Goal: Complete application form

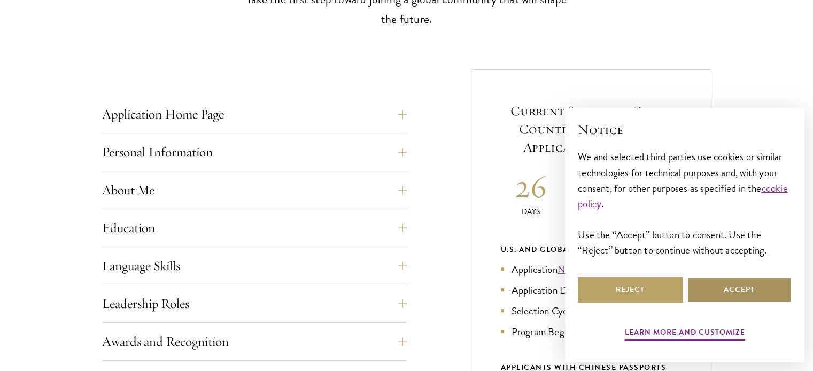
click at [729, 288] on button "Accept" at bounding box center [739, 290] width 105 height 26
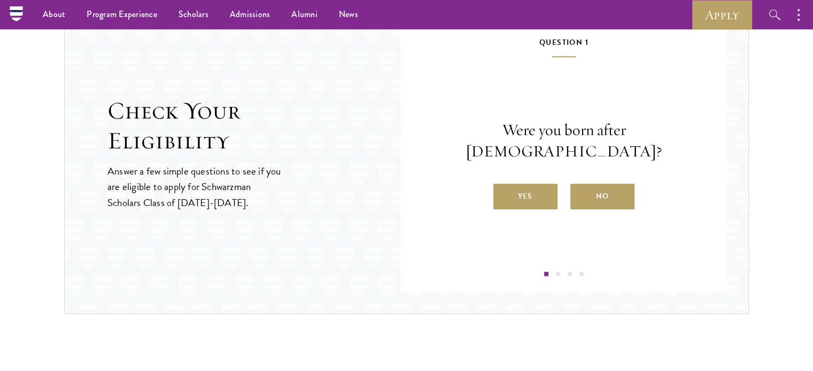
scroll to position [1136, 0]
click at [520, 185] on label "Yes" at bounding box center [525, 198] width 64 height 26
click at [503, 186] on input "Yes" at bounding box center [498, 191] width 10 height 10
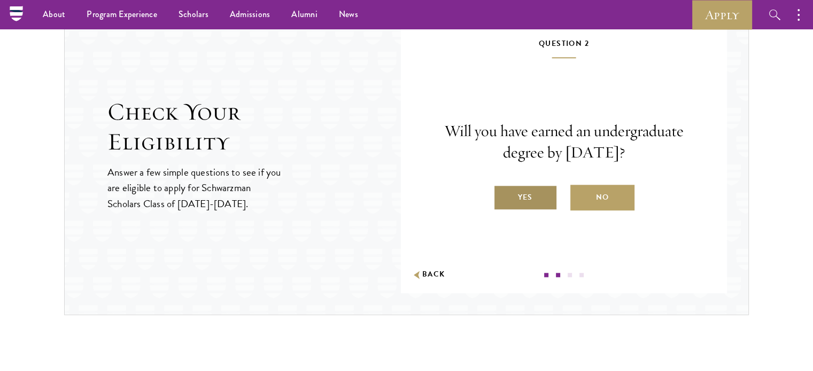
click at [530, 196] on label "Yes" at bounding box center [525, 198] width 64 height 26
click at [503, 196] on input "Yes" at bounding box center [498, 191] width 10 height 10
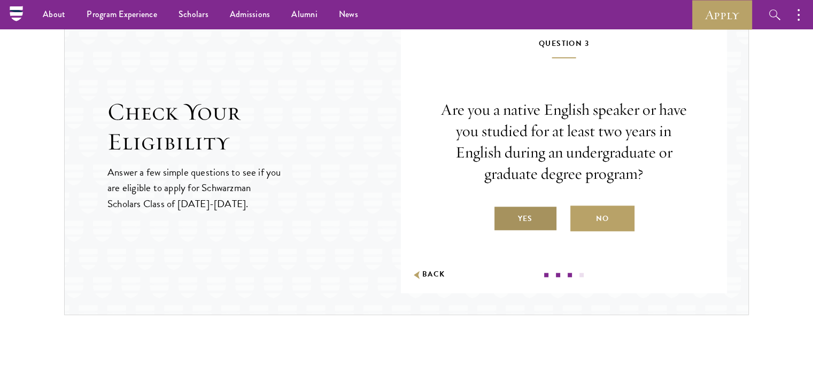
click at [513, 216] on label "Yes" at bounding box center [525, 219] width 64 height 26
click at [503, 216] on input "Yes" at bounding box center [498, 212] width 10 height 10
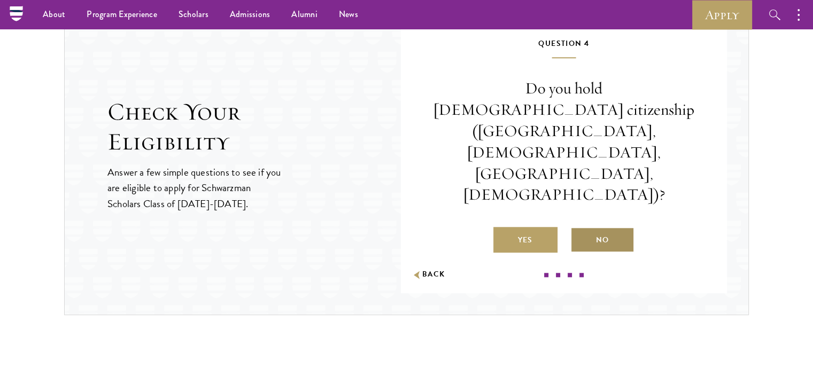
click at [611, 227] on label "No" at bounding box center [602, 240] width 64 height 26
click at [580, 229] on input "No" at bounding box center [575, 234] width 10 height 10
